Goal: Task Accomplishment & Management: Complete application form

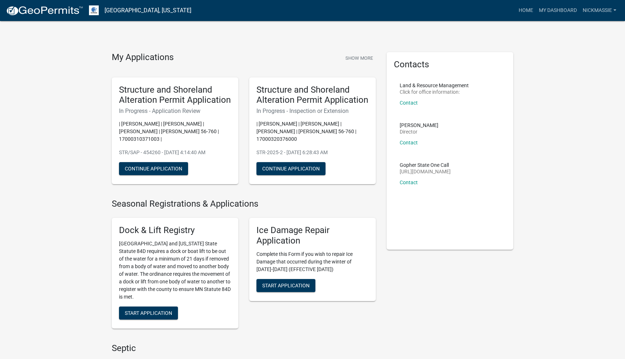
click at [328, 111] on h6 "In Progress - Inspection or Extension" at bounding box center [312, 110] width 112 height 7
click at [298, 164] on button "Continue Application" at bounding box center [290, 168] width 69 height 13
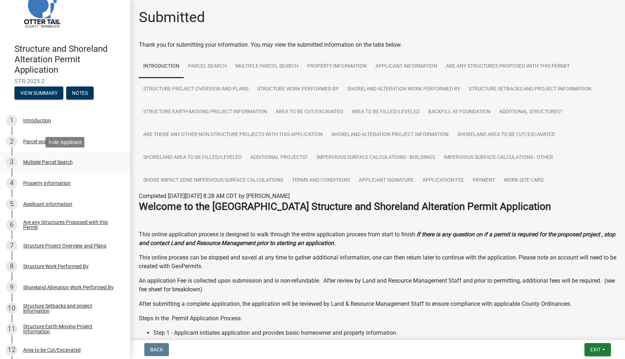
scroll to position [26, 0]
click at [50, 93] on button "View Summary" at bounding box center [38, 92] width 49 height 13
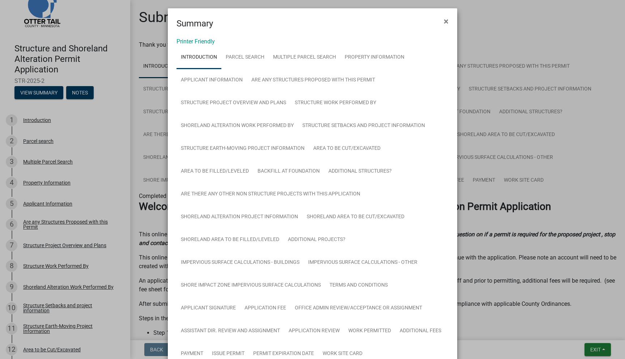
scroll to position [0, 0]
click at [446, 23] on span "×" at bounding box center [446, 23] width 5 height 10
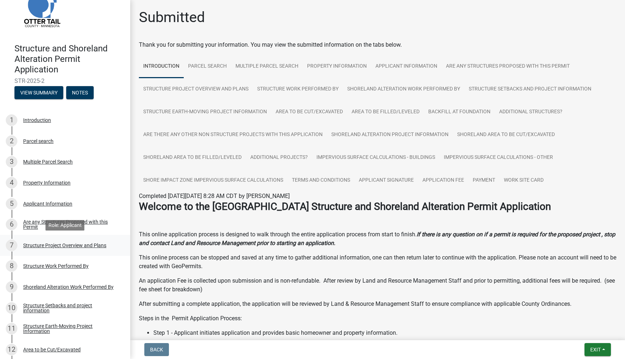
click at [53, 246] on div "Structure Project Overview and Plans" at bounding box center [64, 245] width 83 height 5
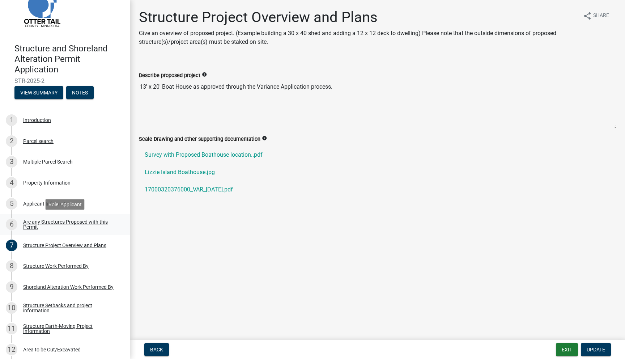
click at [58, 221] on div "Are any Structures Proposed with this Permit" at bounding box center [71, 224] width 96 height 10
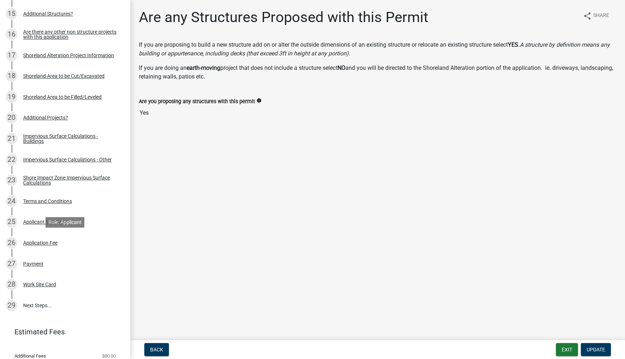
scroll to position [425, 0]
click at [71, 137] on div "Impervious Surface Calculations - Buildings" at bounding box center [71, 138] width 96 height 10
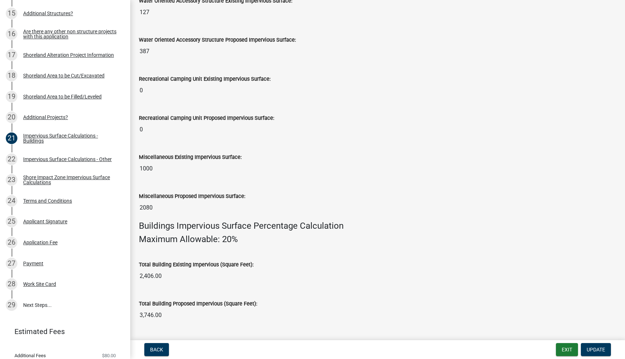
scroll to position [279, 0]
drag, startPoint x: 154, startPoint y: 207, endPoint x: 138, endPoint y: 207, distance: 15.9
click at [138, 207] on div "Miscellaneous Proposed Impervious Surface: 2080" at bounding box center [377, 200] width 488 height 39
click at [168, 253] on div "Total Building Existing Impervious (Square Feet): 2,406.00" at bounding box center [378, 266] width 478 height 33
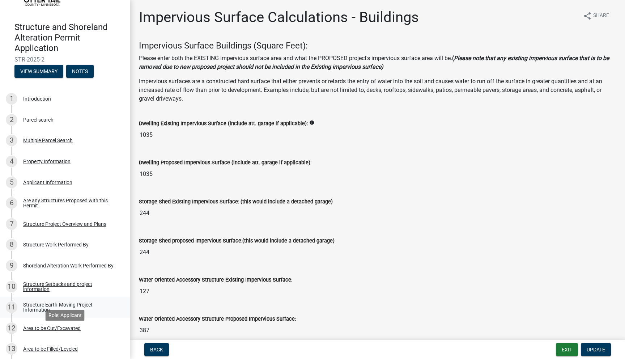
scroll to position [0, 0]
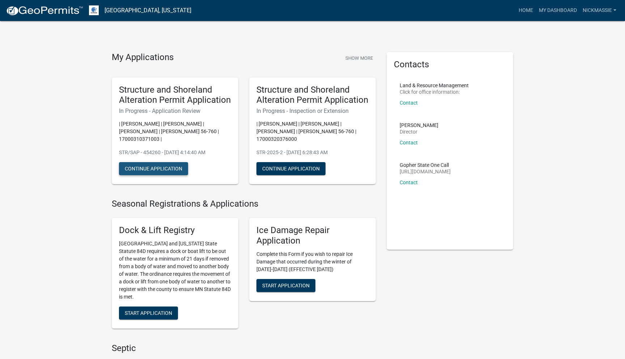
click at [159, 162] on button "Continue Application" at bounding box center [153, 168] width 69 height 13
